Goal: Information Seeking & Learning: Find specific fact

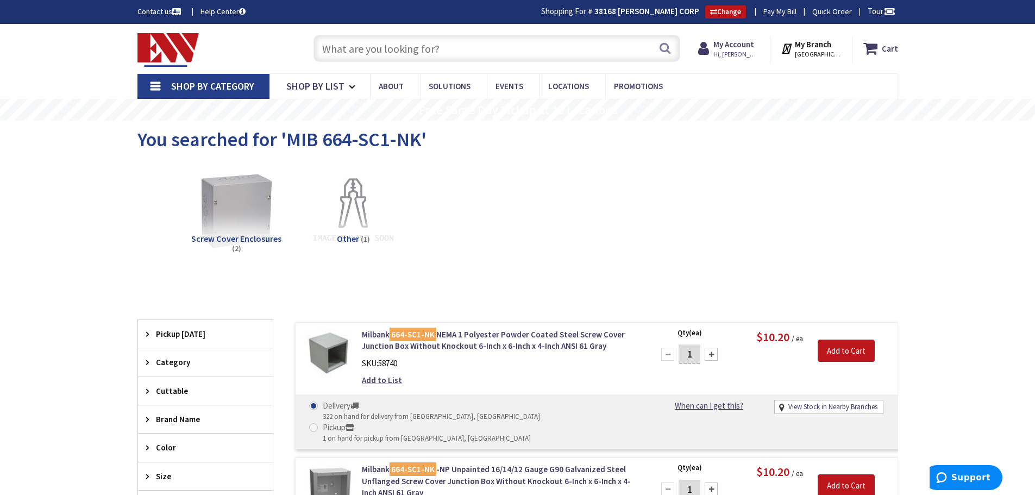
drag, startPoint x: 437, startPoint y: 53, endPoint x: 433, endPoint y: 48, distance: 6.1
click at [436, 53] on input "text" at bounding box center [496, 48] width 367 height 27
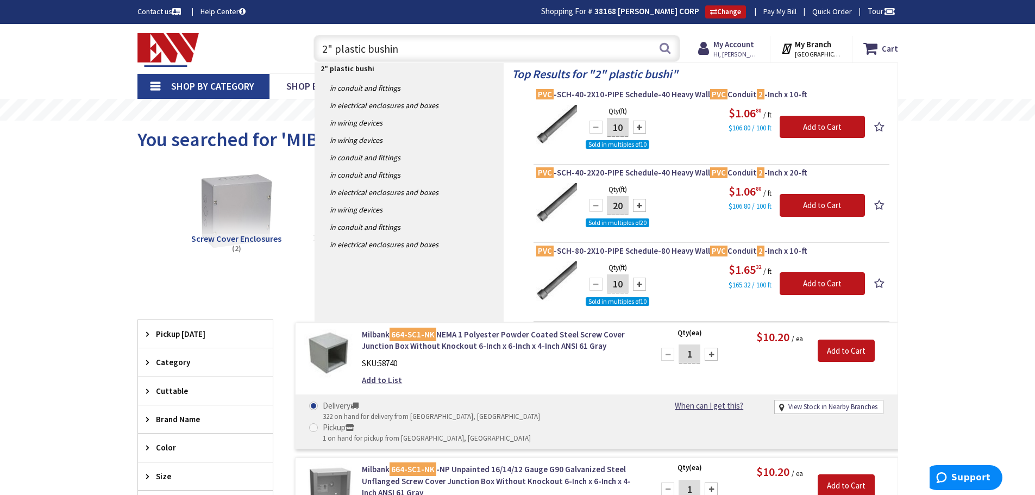
type input "2" plastic bushing"
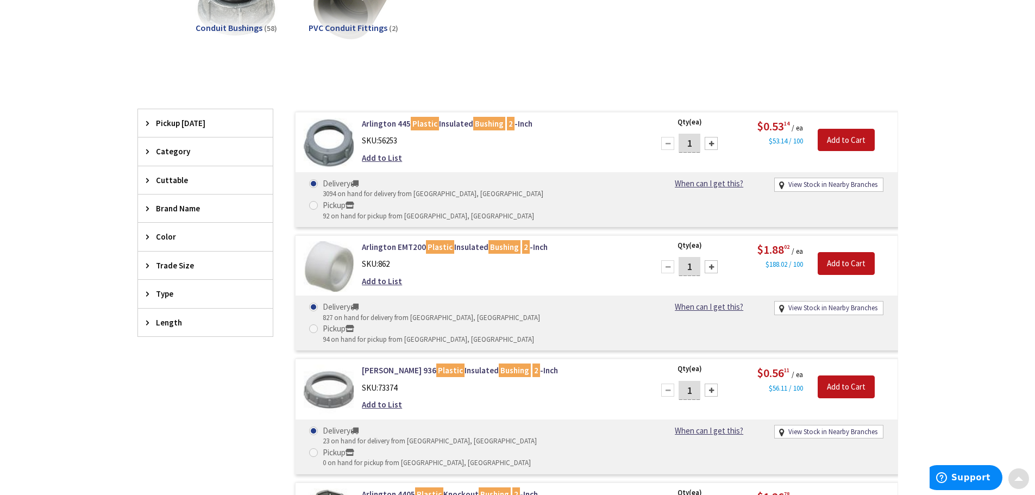
scroll to position [217, 0]
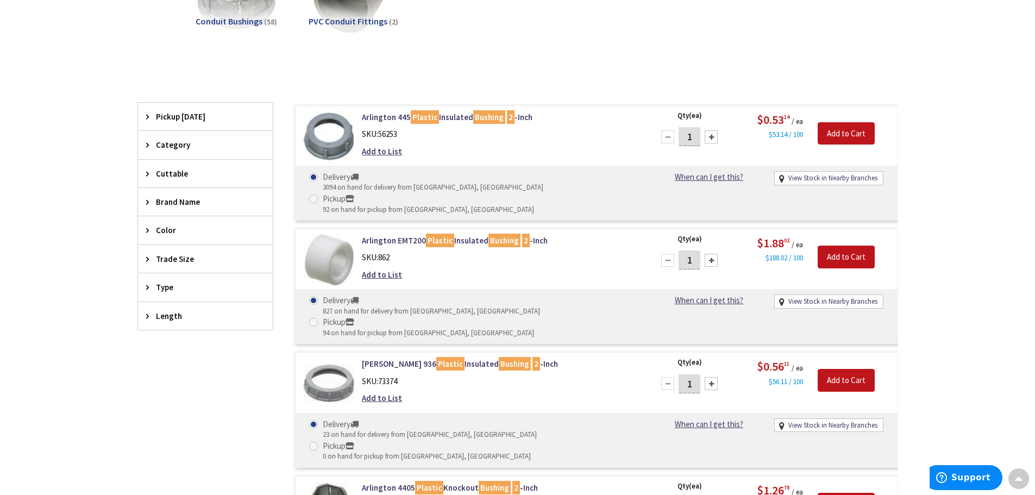
click at [219, 414] on div "Filters 60 items Pickup Today New Britain (0 mi) (17) Middletown (5.86 mi) (31)…" at bounding box center [205, 412] width 136 height 618
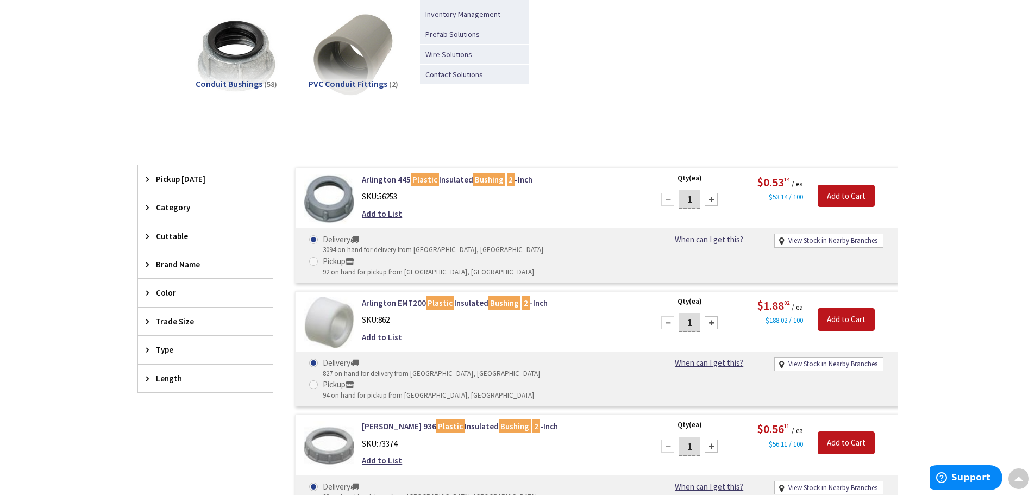
scroll to position [0, 0]
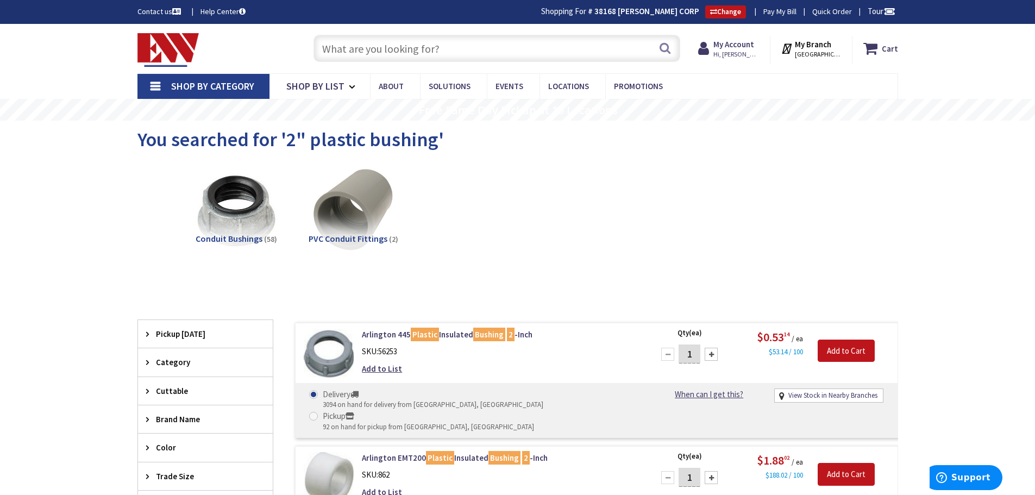
click at [417, 54] on input "text" at bounding box center [496, 48] width 367 height 27
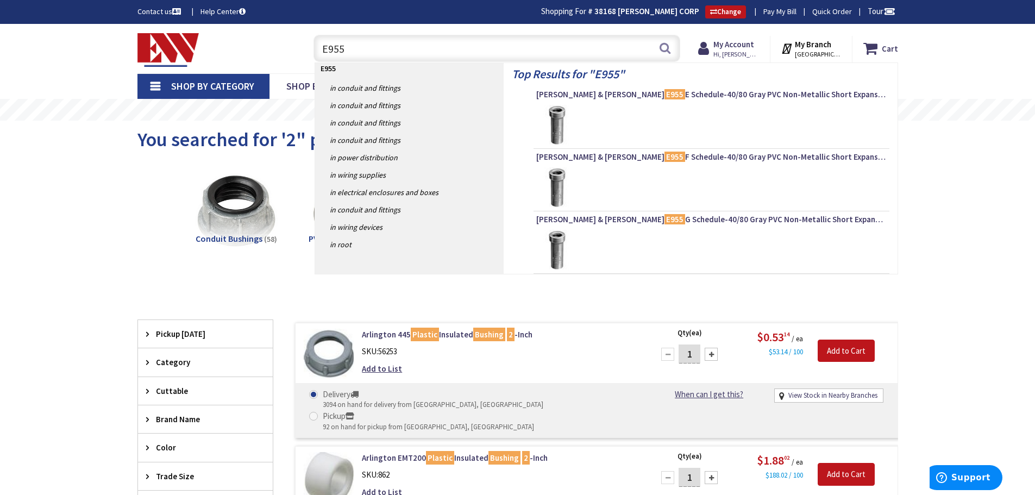
type input "E955G"
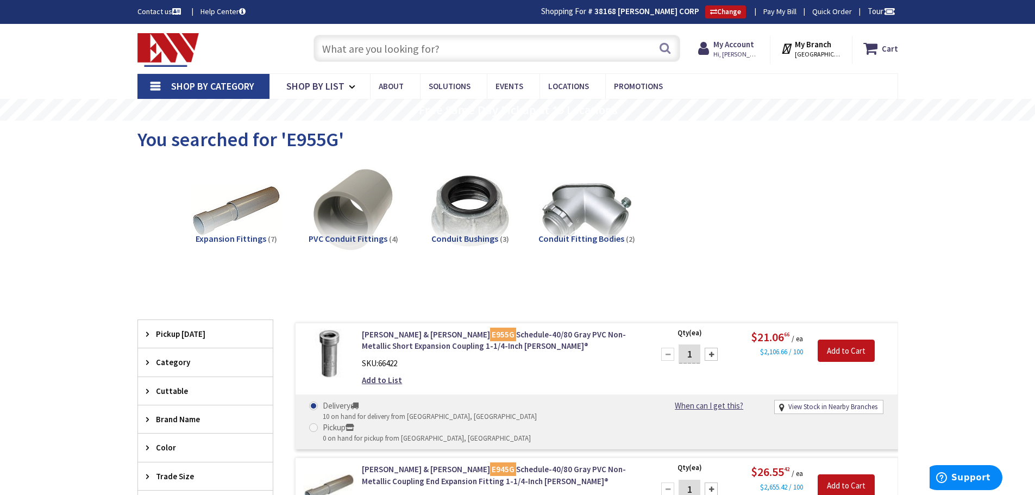
click at [387, 47] on input "text" at bounding box center [496, 48] width 367 height 27
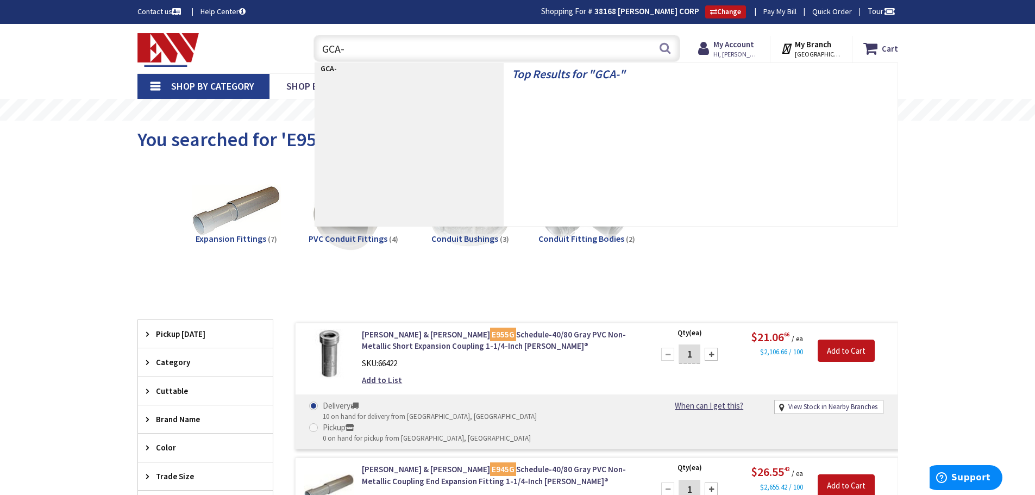
type input "GCA-1"
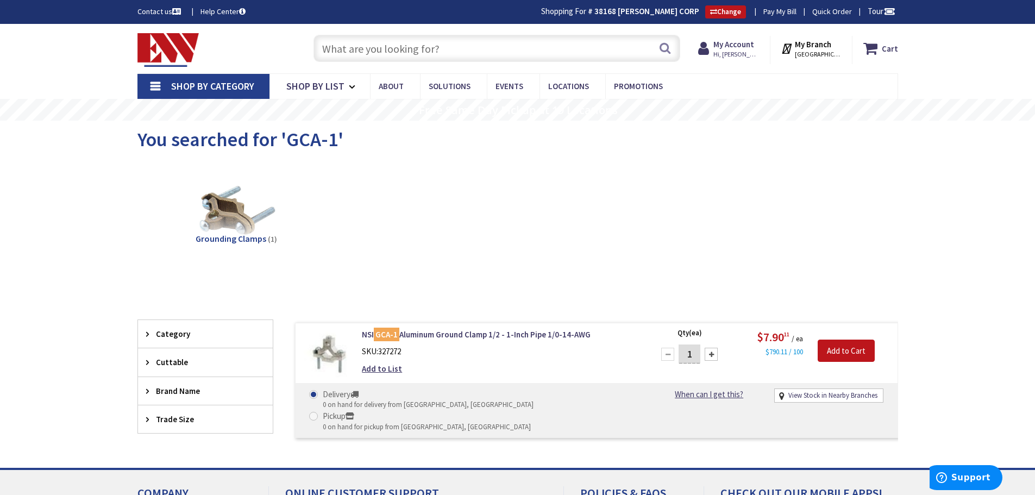
click at [532, 51] on input "text" at bounding box center [496, 48] width 367 height 27
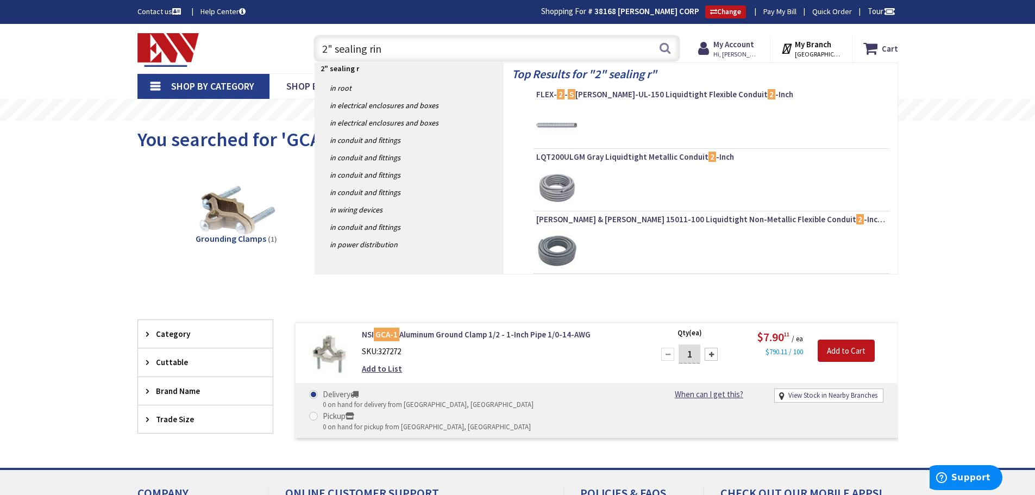
type input "2" sealing ring"
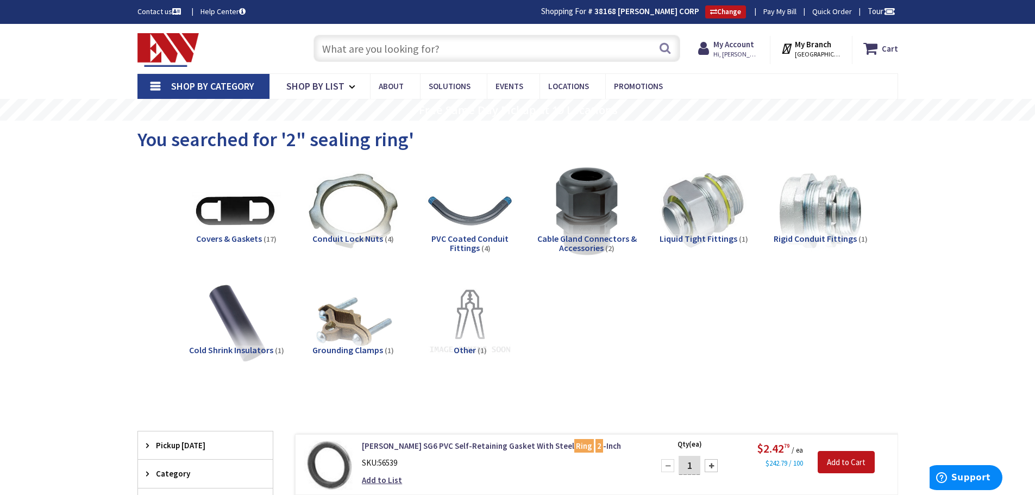
click at [449, 48] on input "text" at bounding box center [496, 48] width 367 height 27
type input "@"
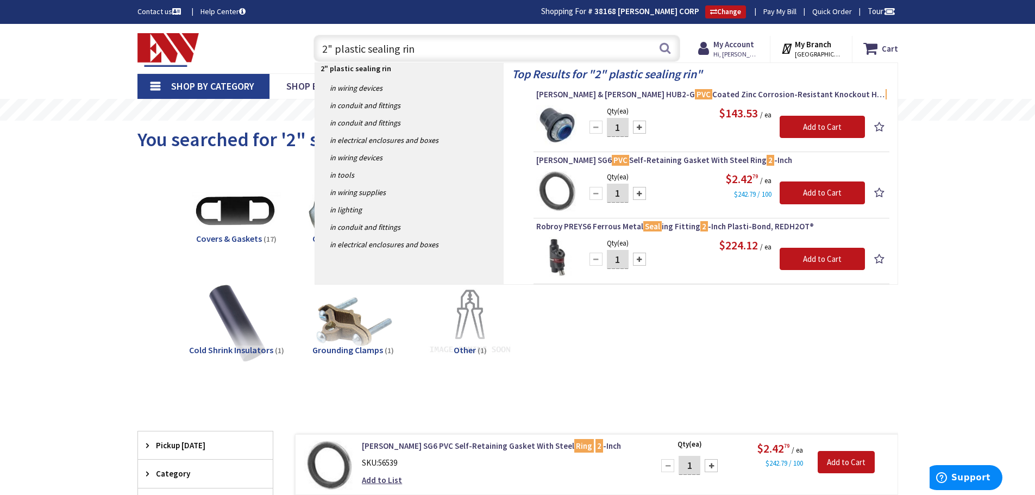
type input "2" plastic sealing ring"
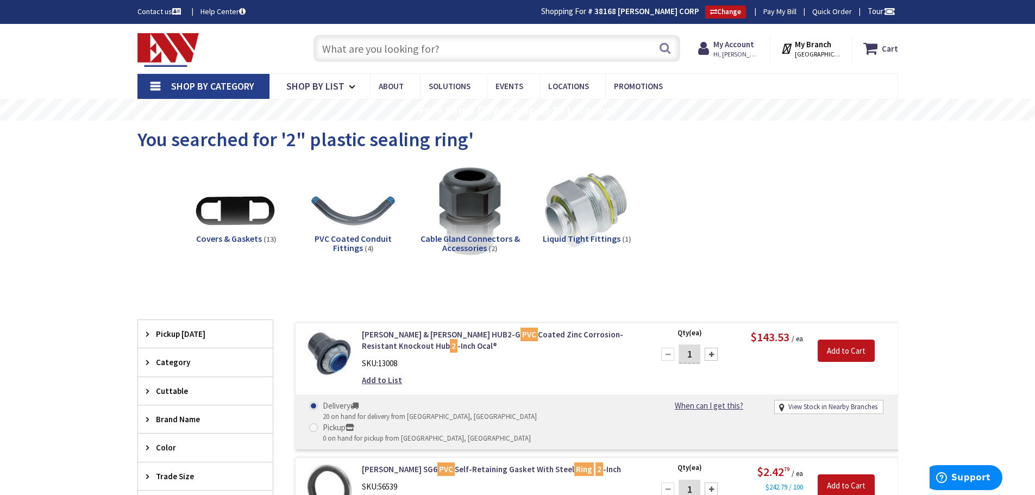
click at [351, 51] on input "text" at bounding box center [496, 48] width 367 height 27
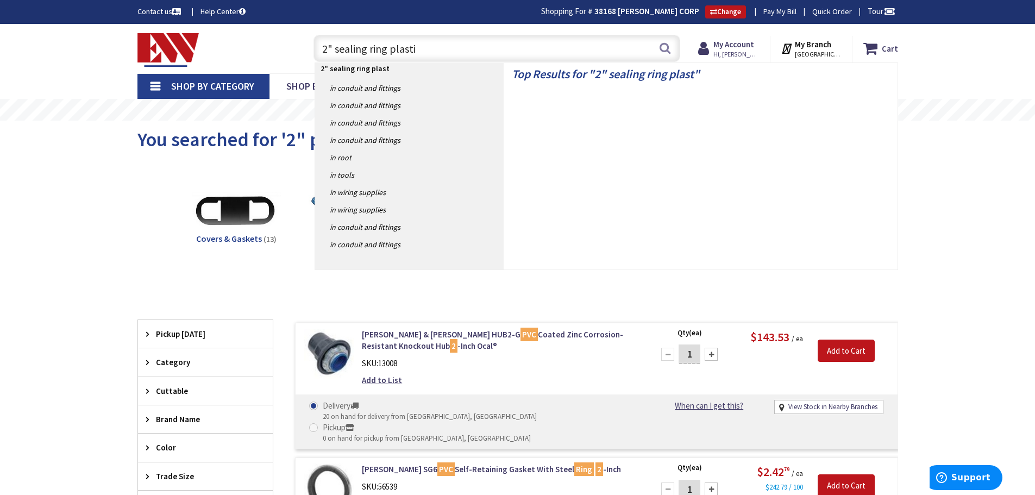
type input "2" sealing ring plastic"
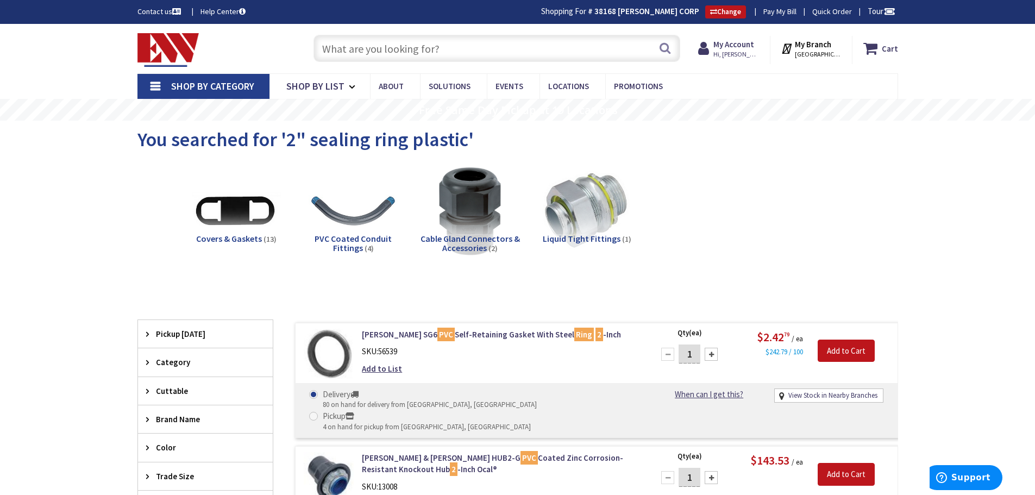
click at [421, 48] on input "text" at bounding box center [496, 48] width 367 height 27
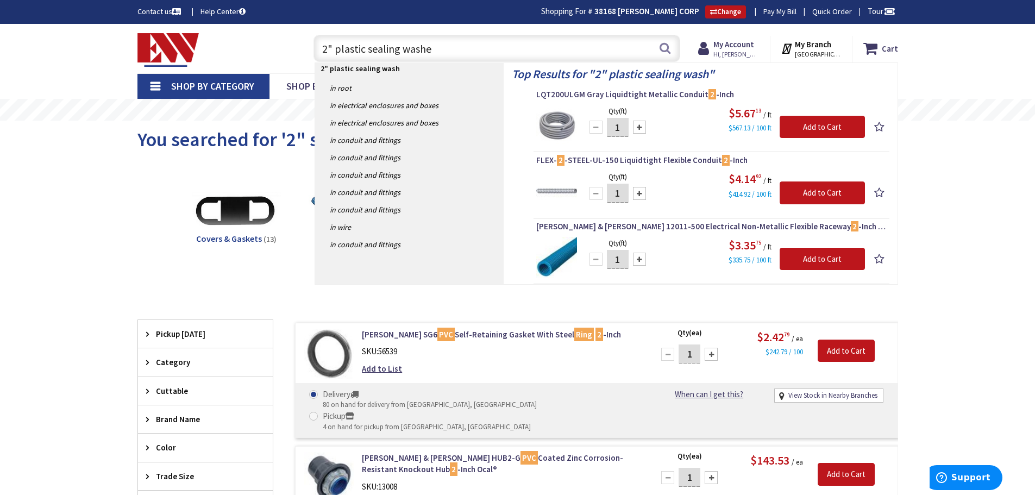
type input "2" plastic sealing washer"
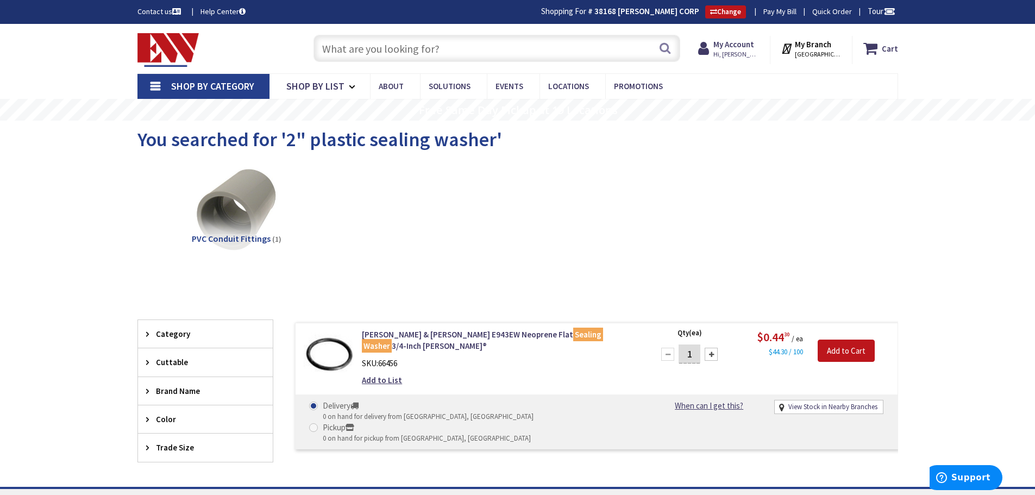
click at [399, 49] on input "text" at bounding box center [496, 48] width 367 height 27
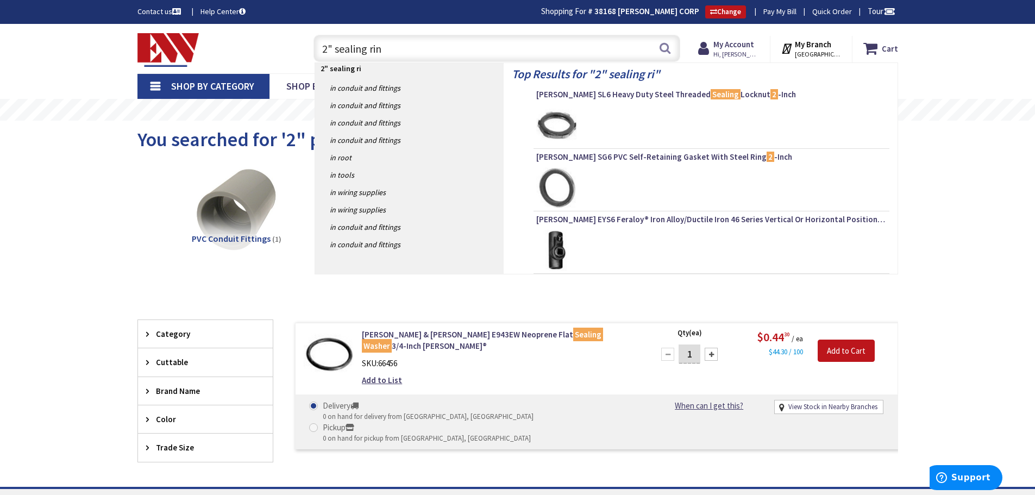
type input "2" sealing ring"
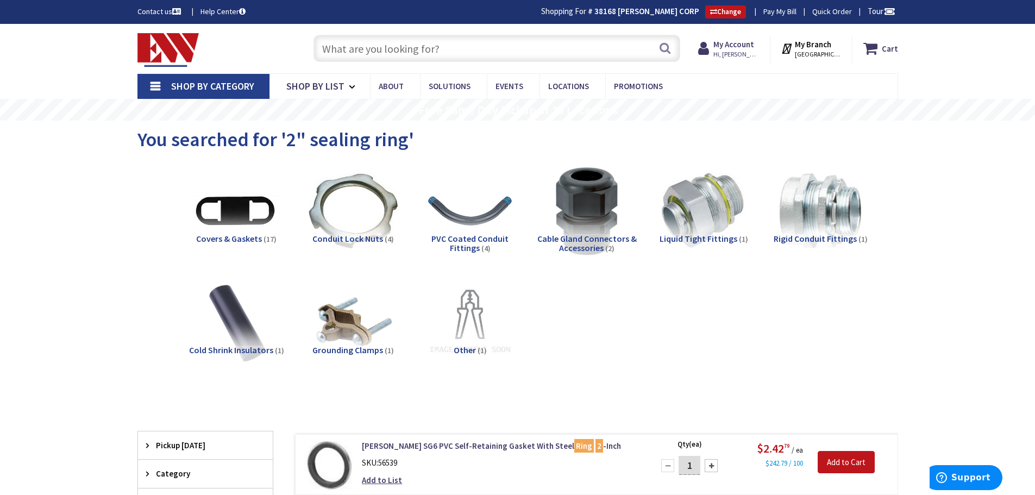
click at [404, 44] on input "text" at bounding box center [496, 48] width 367 height 27
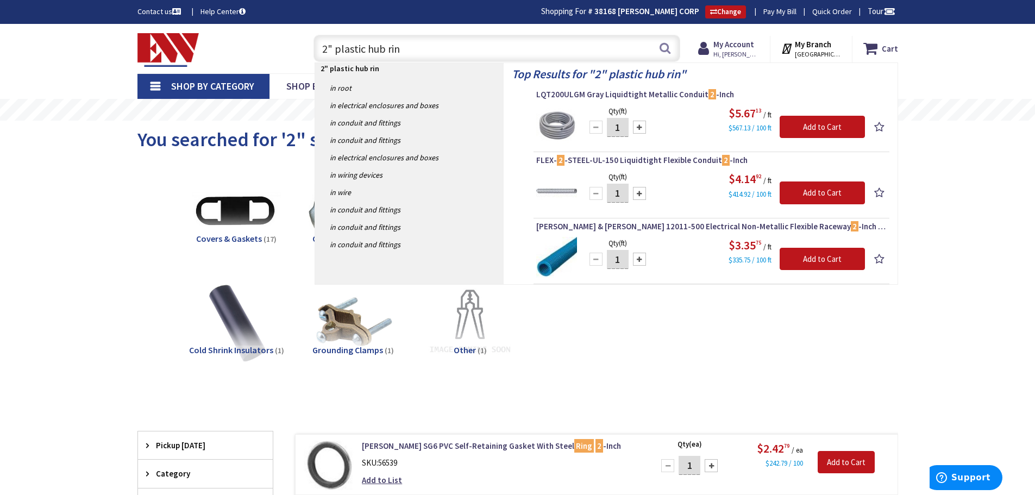
type input "2" plastic hub ring"
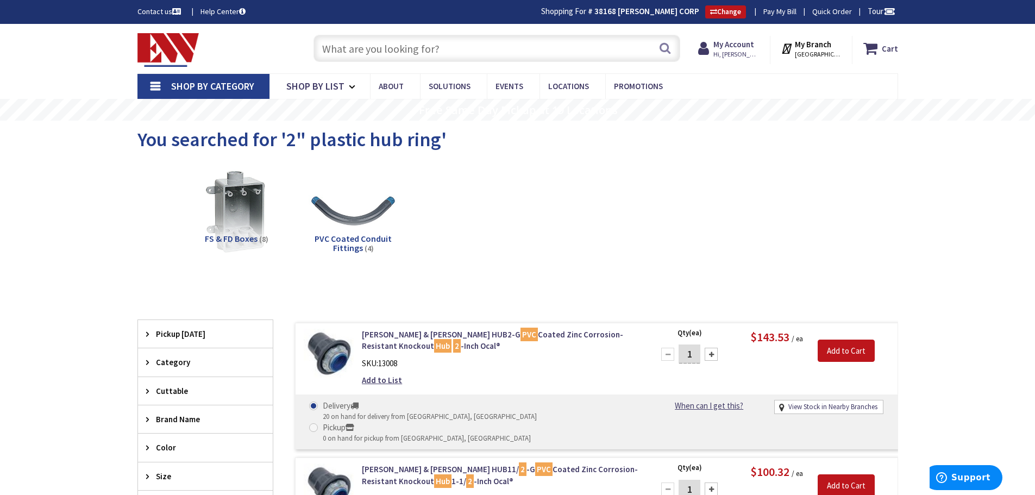
click at [398, 58] on input "text" at bounding box center [496, 48] width 367 height 27
type input "@"
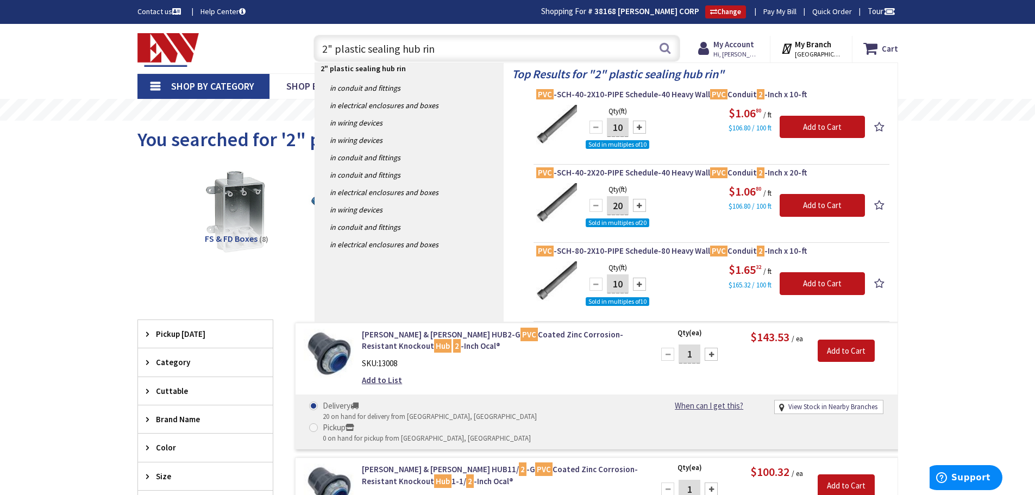
type input "2" plastic sealing hub ring"
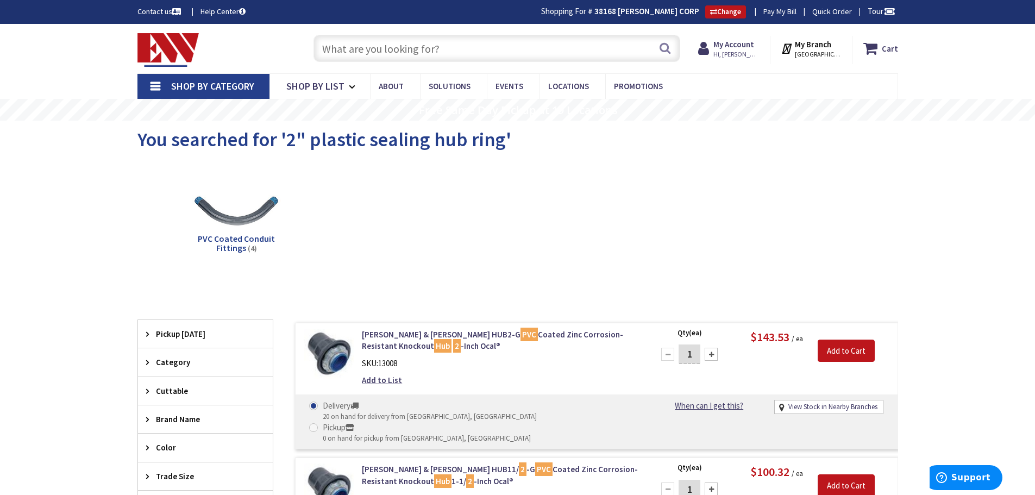
click at [461, 47] on input "text" at bounding box center [496, 48] width 367 height 27
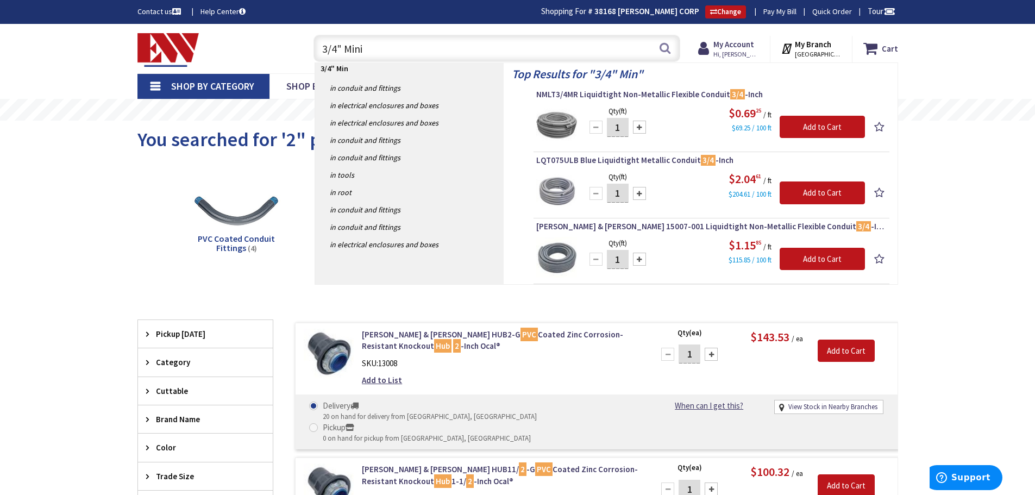
type input "3/4" Minis"
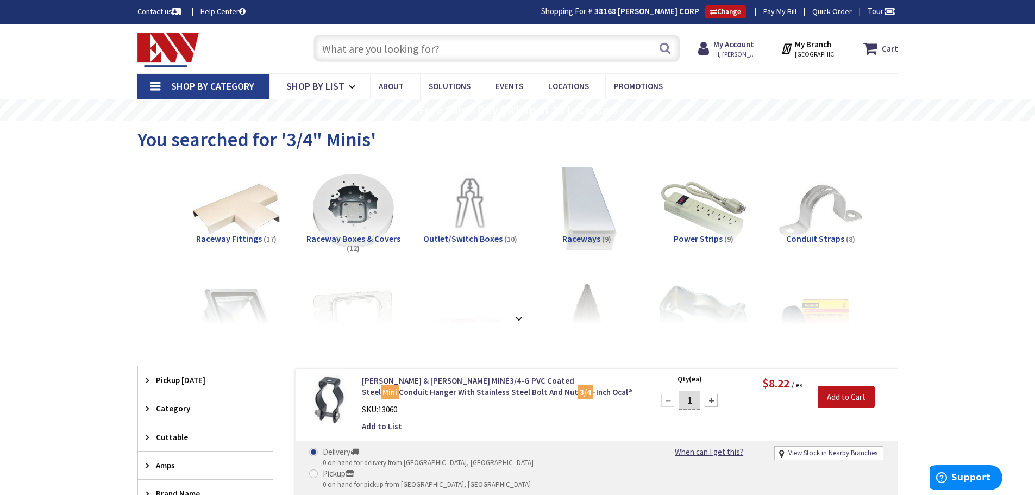
click at [435, 48] on input "text" at bounding box center [496, 48] width 367 height 27
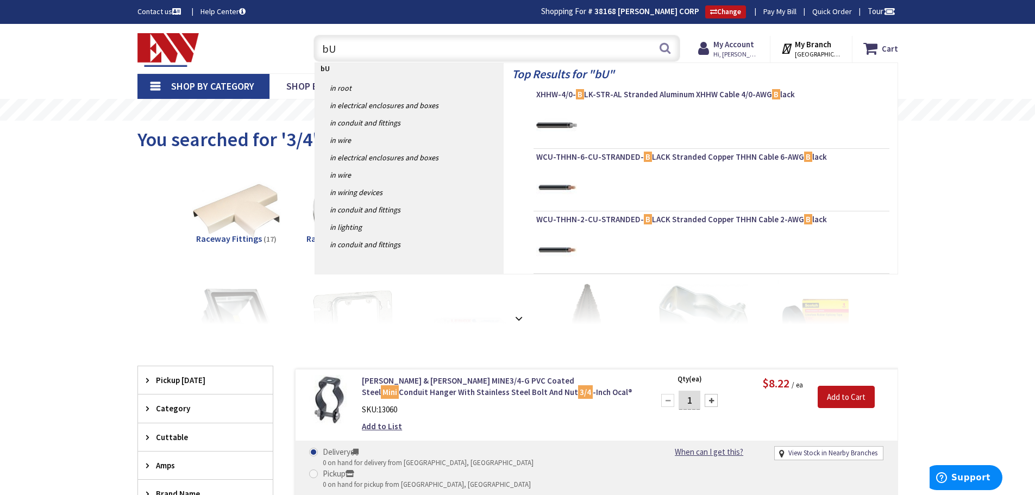
type input "b"
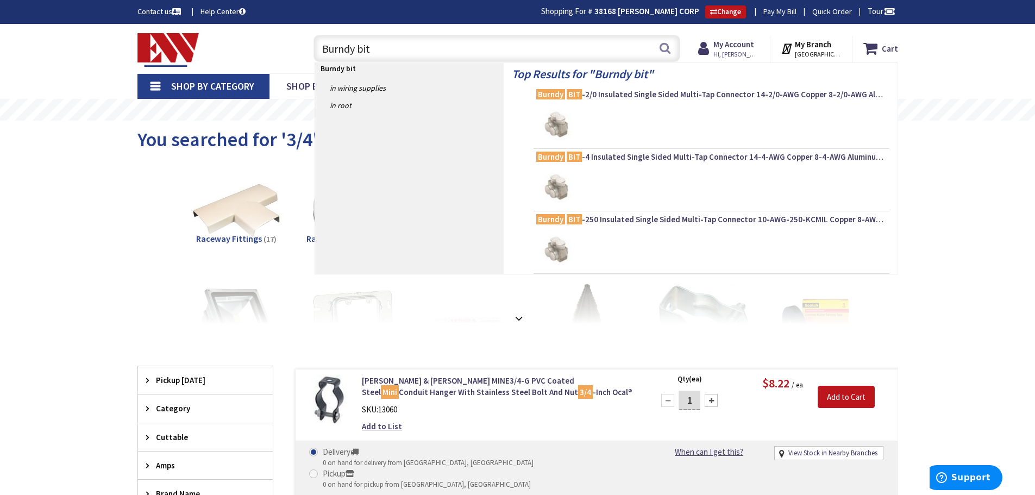
type input "Burndy bit 4"
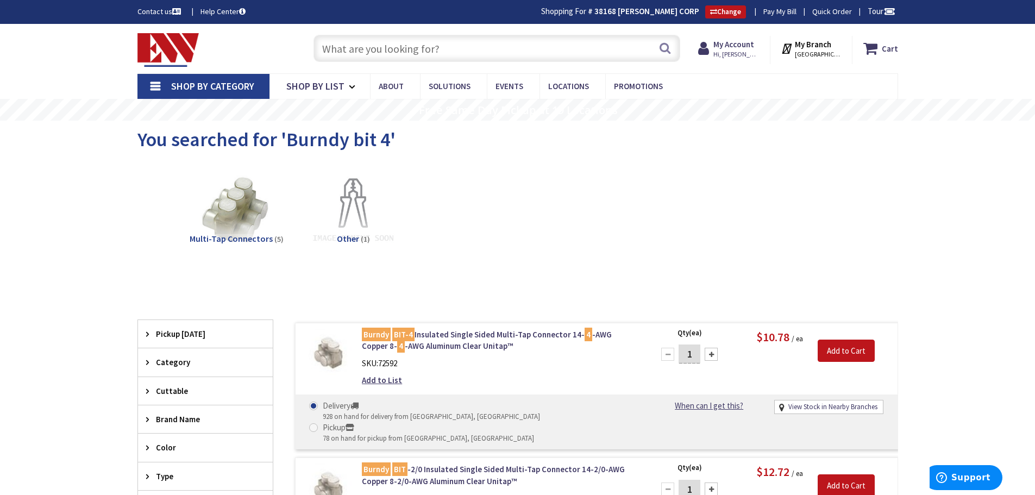
click at [371, 51] on input "text" at bounding box center [496, 48] width 367 height 27
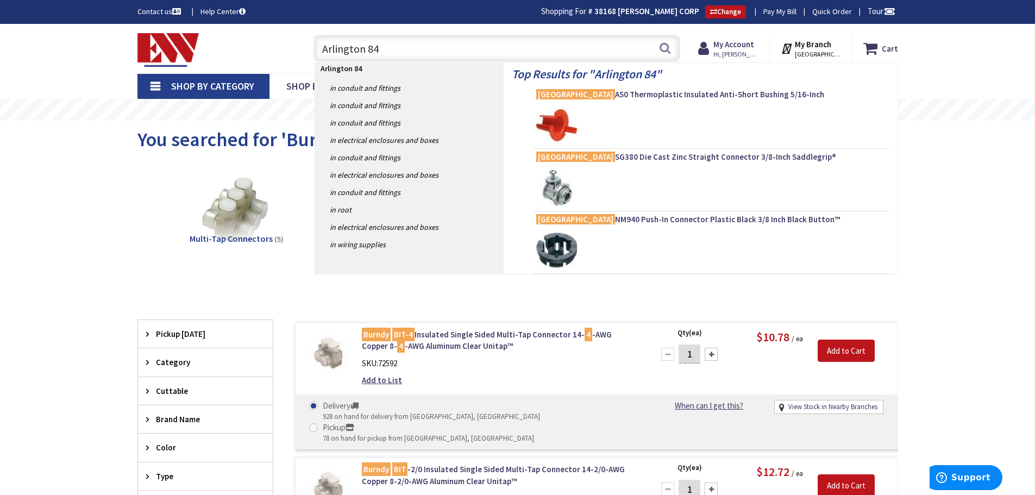
type input "Arlington 841"
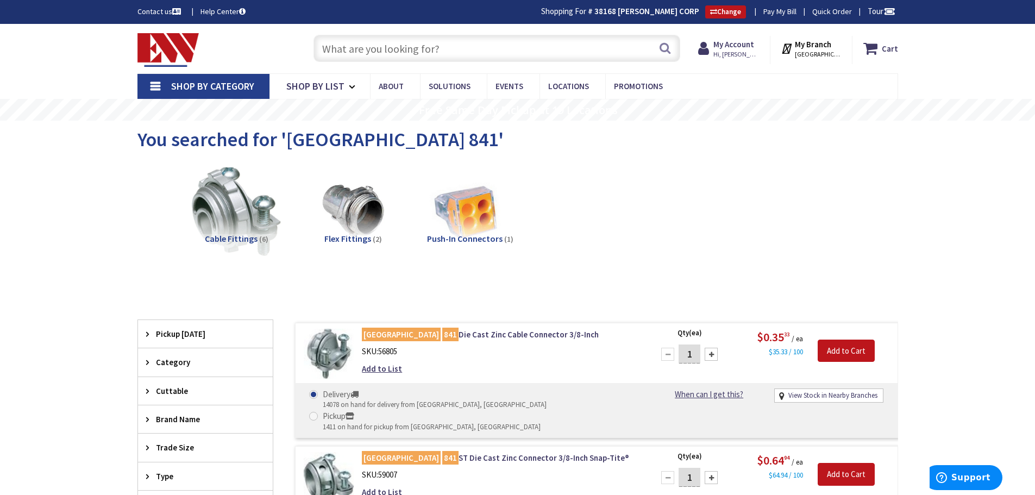
click at [385, 52] on input "text" at bounding box center [496, 48] width 367 height 27
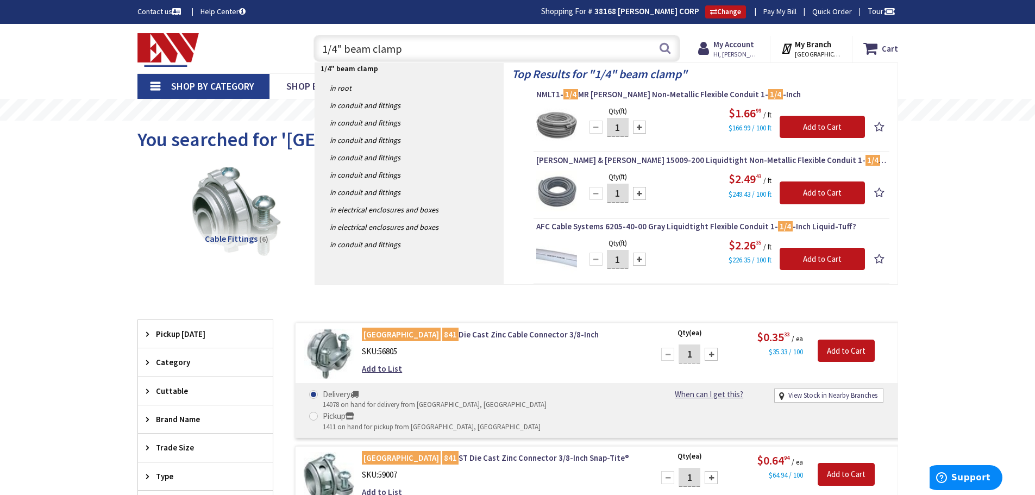
type input "1/4" beam clamps"
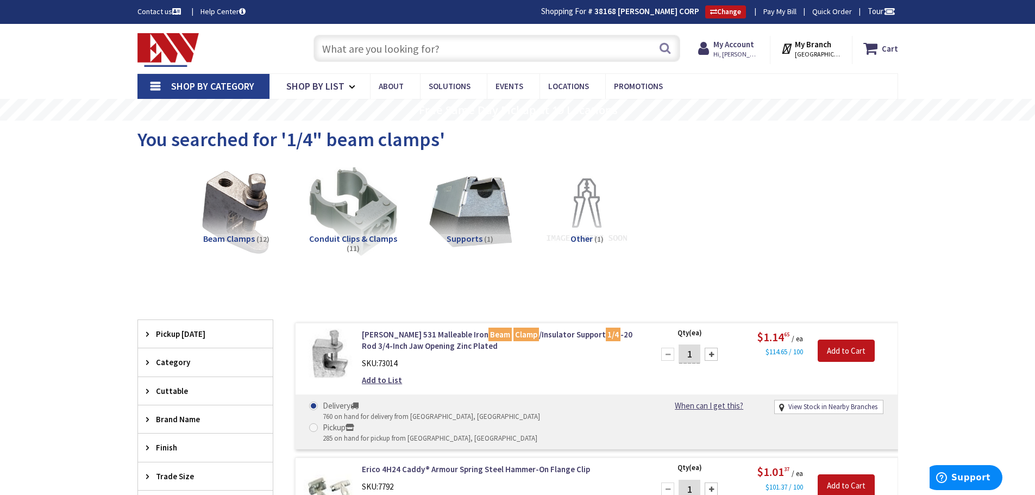
click at [415, 52] on input "text" at bounding box center [496, 48] width 367 height 27
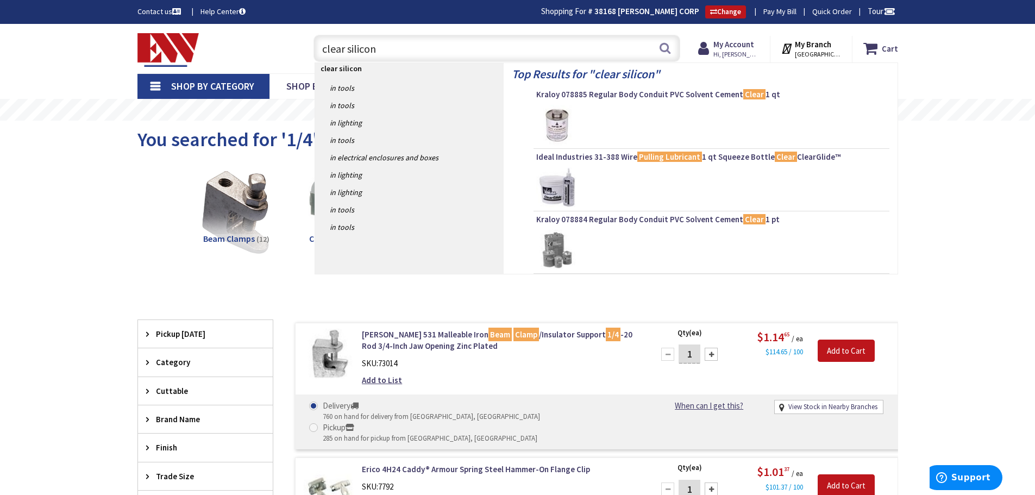
type input "clear silicone"
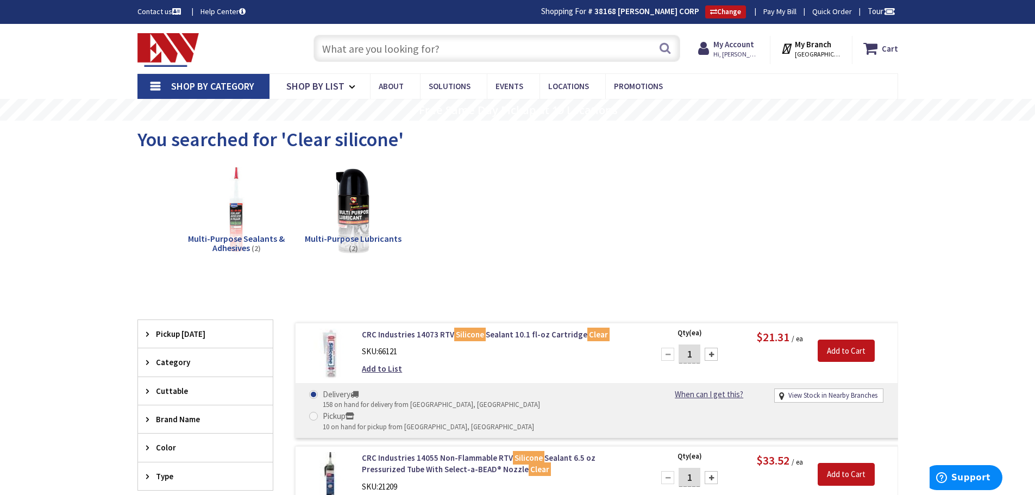
click at [407, 50] on input "text" at bounding box center [496, 48] width 367 height 27
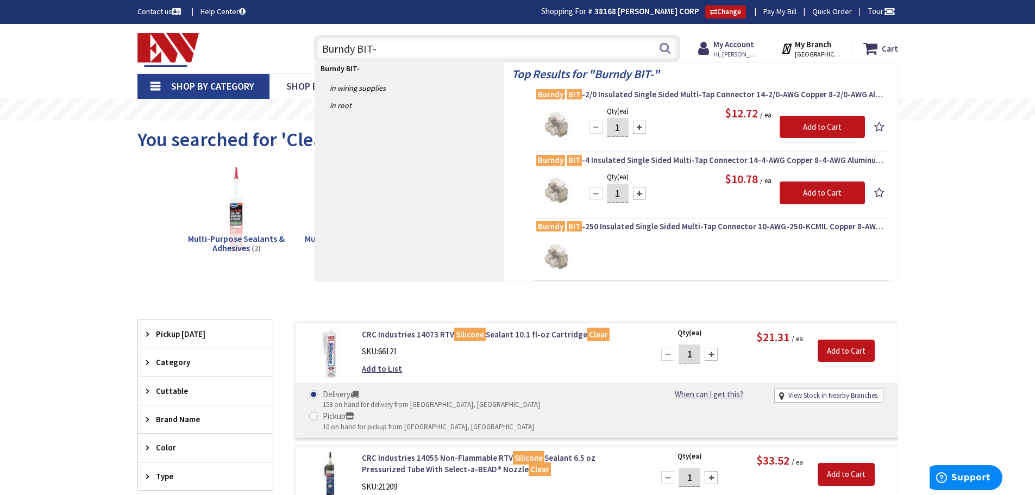
type input "Burndy BIT-4"
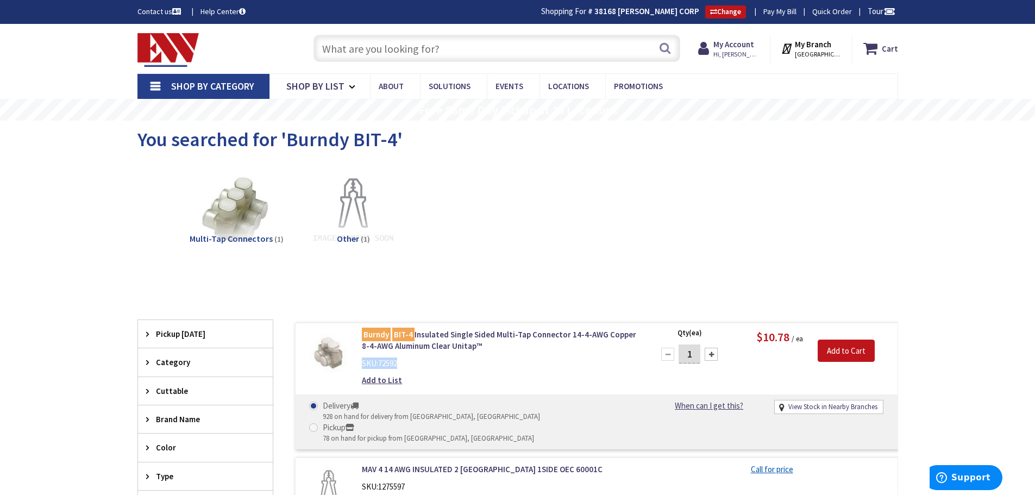
drag, startPoint x: 362, startPoint y: 359, endPoint x: 419, endPoint y: 362, distance: 57.6
click at [419, 362] on div "SKU: 72592" at bounding box center [500, 362] width 277 height 11
copy div "SKU: 72592"
click at [372, 50] on input "text" at bounding box center [496, 48] width 367 height 27
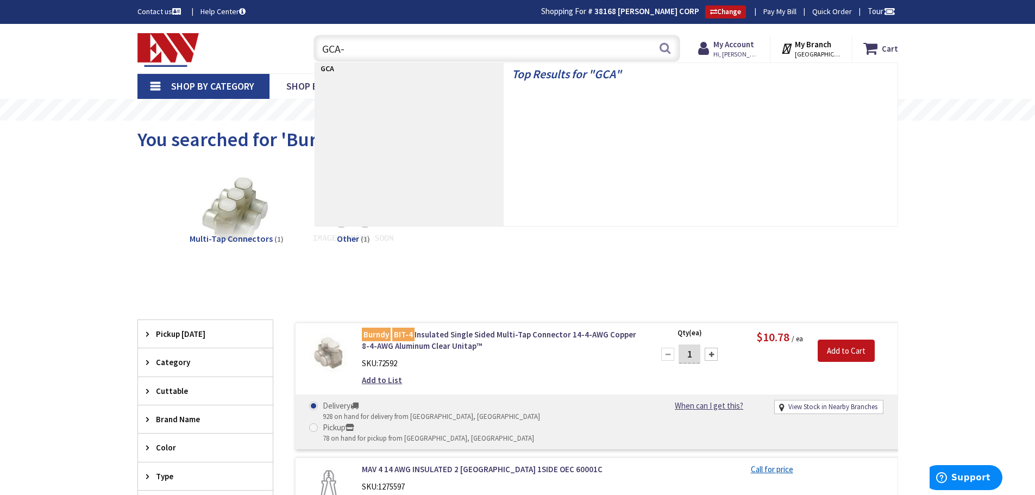
type input "GCA-1"
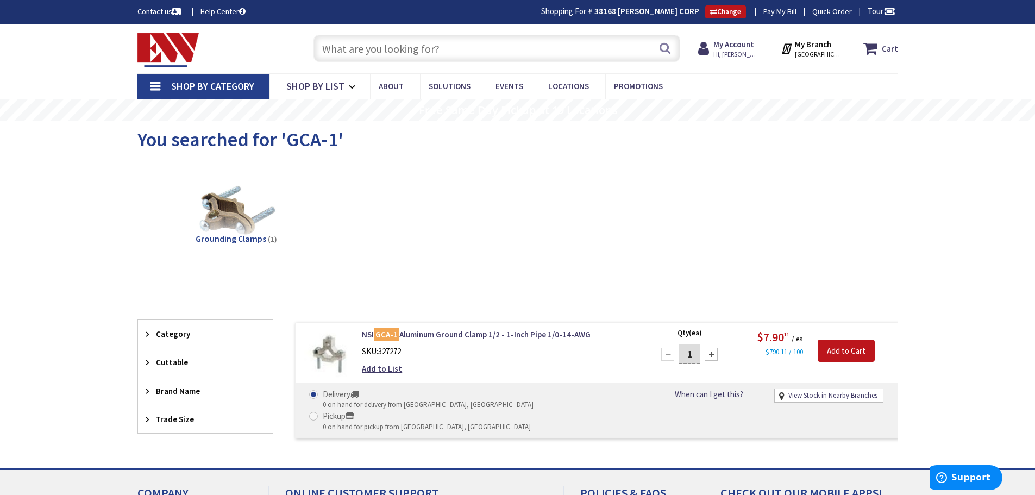
click at [409, 49] on input "text" at bounding box center [496, 48] width 367 height 27
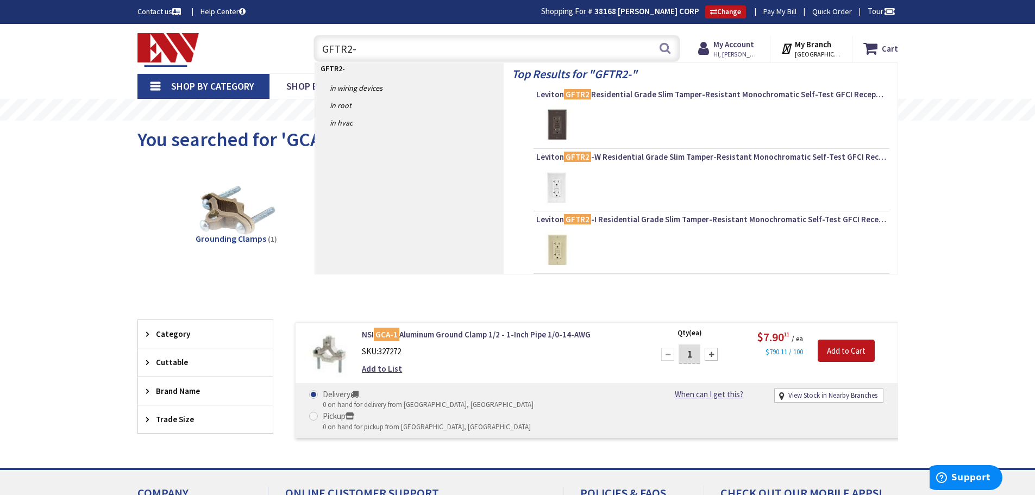
type input "GFTR2-W"
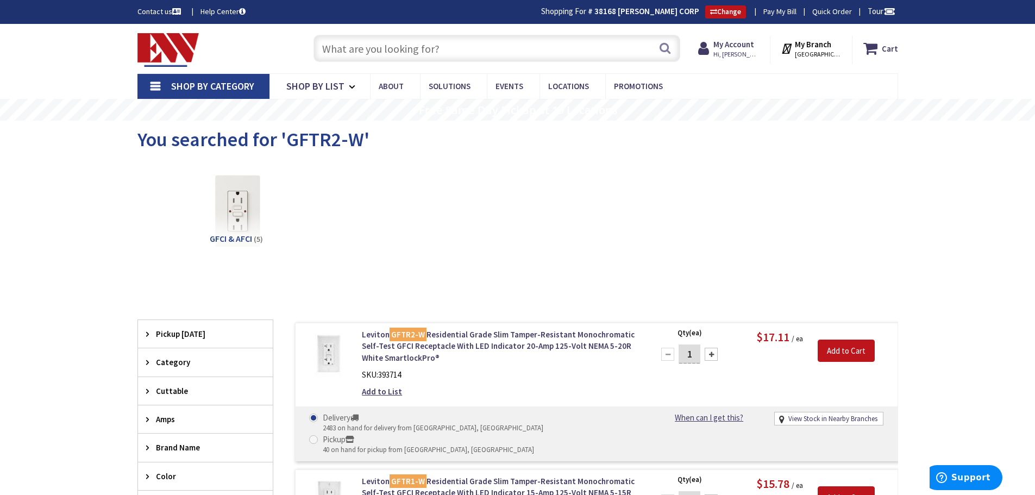
click at [443, 56] on input "text" at bounding box center [496, 48] width 367 height 27
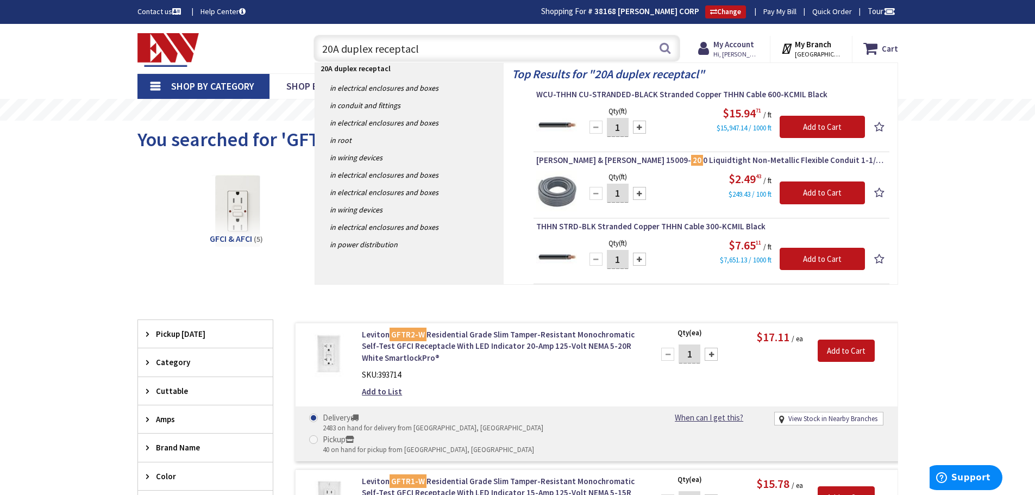
type input "20A duplex receptacle"
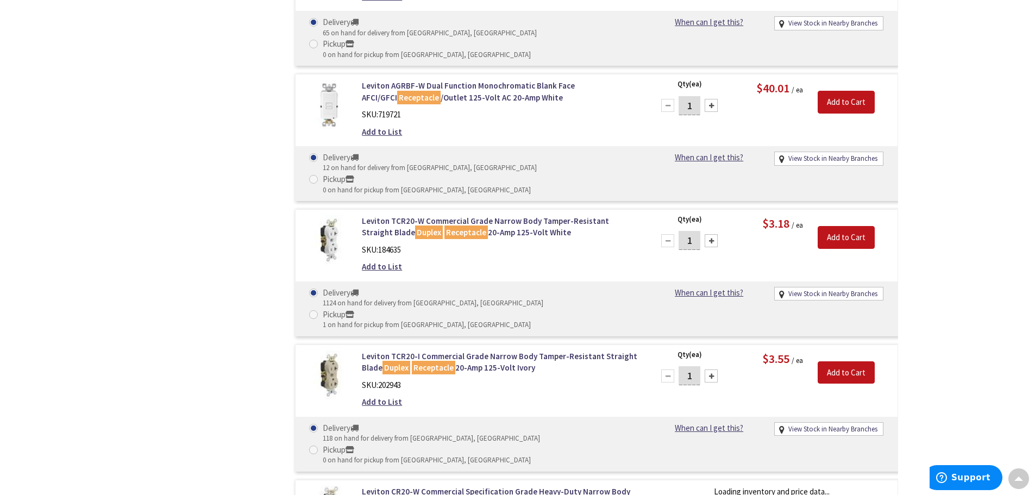
scroll to position [1195, 0]
click at [414, 485] on link "Leviton CR20-W Commercial Specification Grade Heavy-Duty Narrow Body Impact-Res…" at bounding box center [500, 502] width 277 height 35
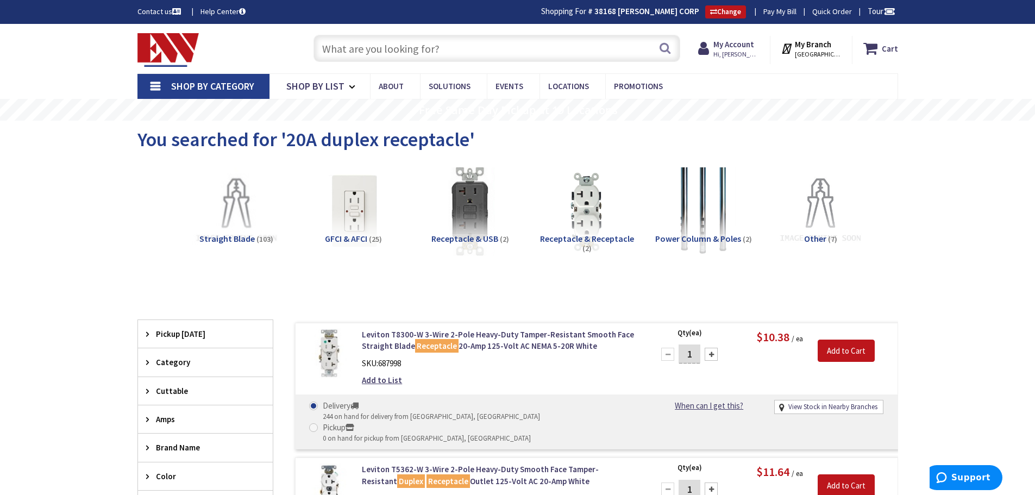
click at [338, 54] on input "text" at bounding box center [496, 48] width 367 height 27
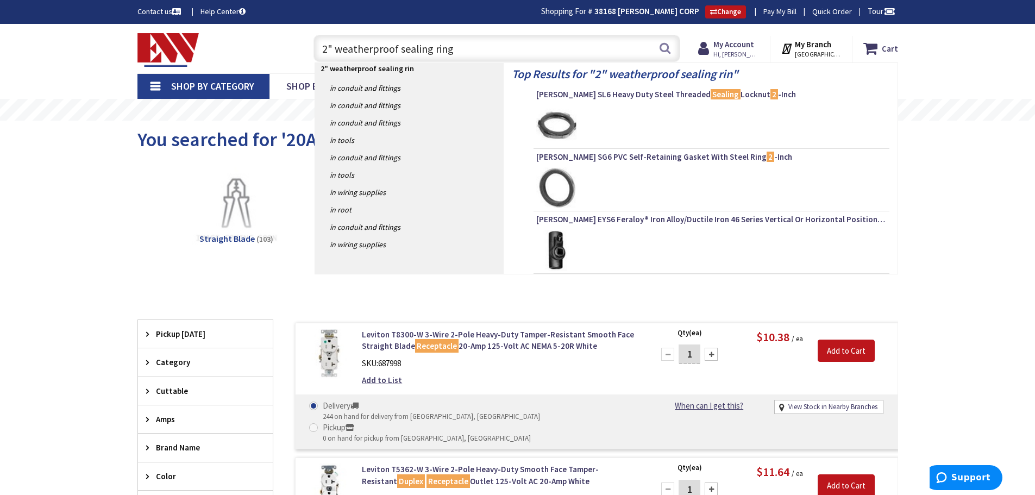
type input "2" weatherproof sealing rings"
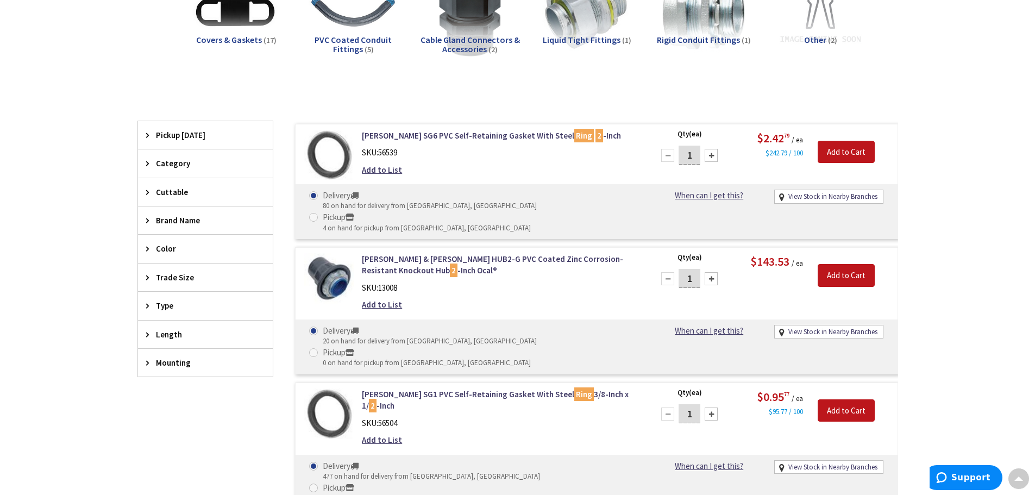
scroll to position [163, 0]
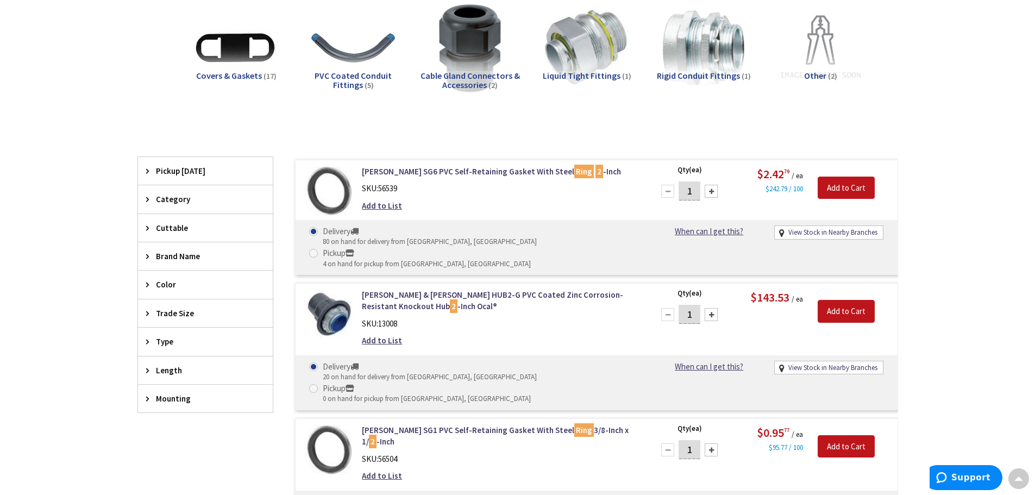
click at [428, 424] on div "[PERSON_NAME] SG1 PVC Self-Retaining Gasket With Steel Ring 3/8-Inch x 1/ 2 -In…" at bounding box center [500, 455] width 293 height 63
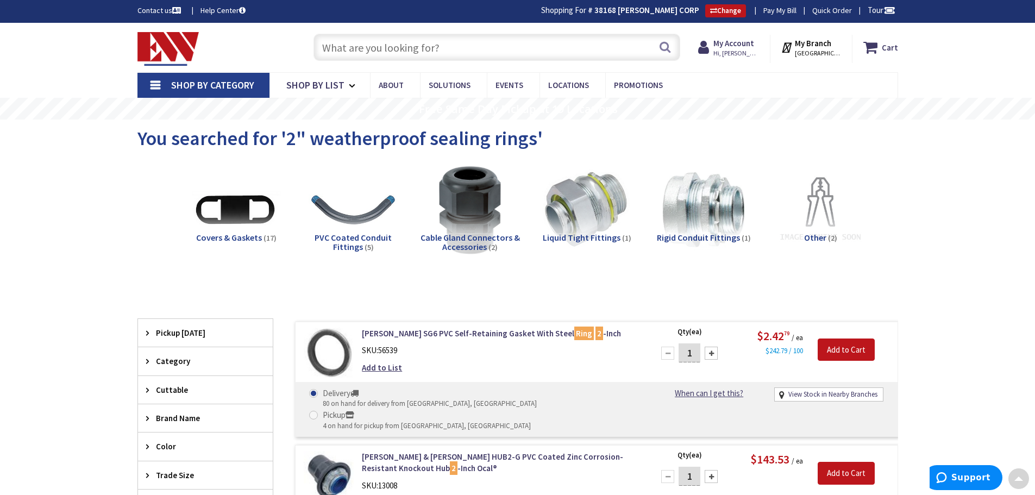
scroll to position [0, 0]
